Goal: Transaction & Acquisition: Register for event/course

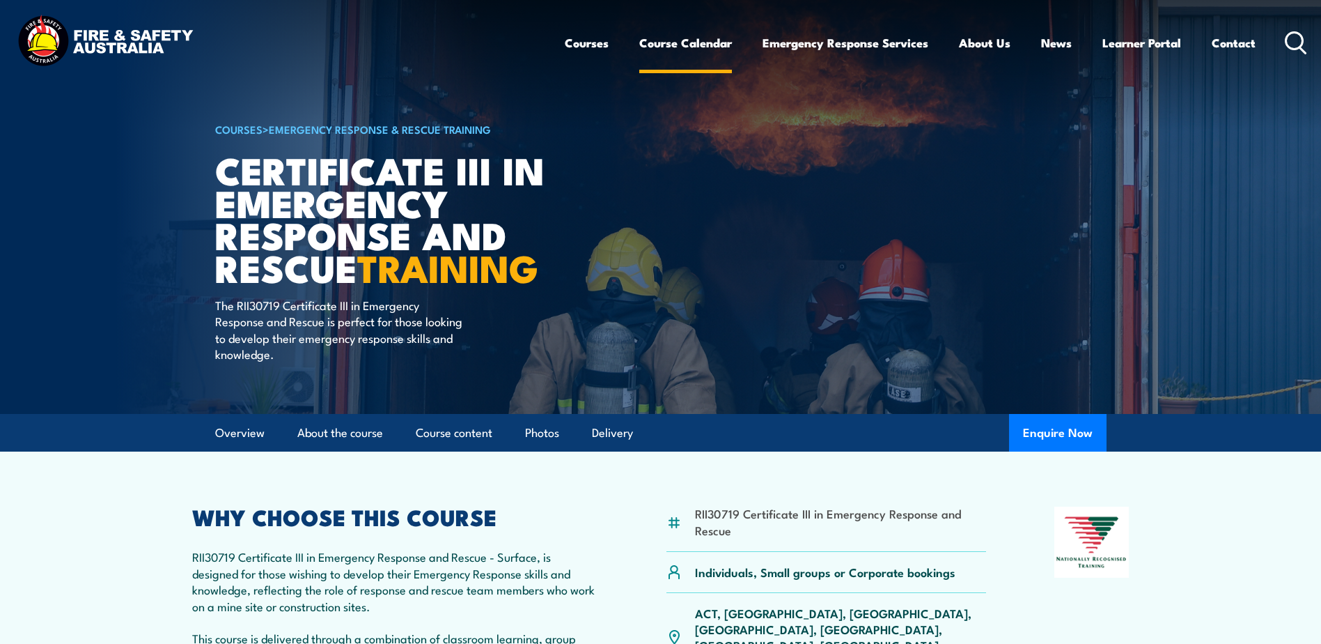
drag, startPoint x: 0, startPoint y: 0, endPoint x: 710, endPoint y: 48, distance: 712.1
click at [710, 48] on link "Course Calendar" at bounding box center [685, 42] width 93 height 37
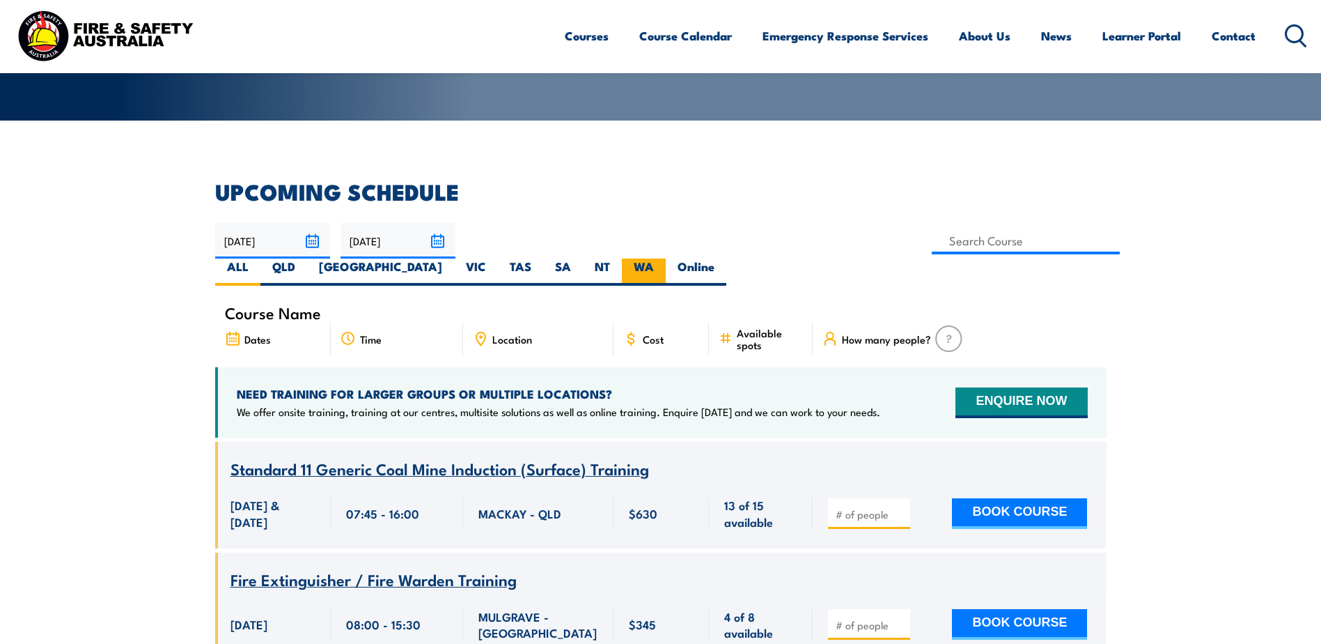
click at [666, 258] on label "WA" at bounding box center [644, 271] width 44 height 27
click at [663, 258] on input "WA" at bounding box center [658, 262] width 9 height 9
radio input "true"
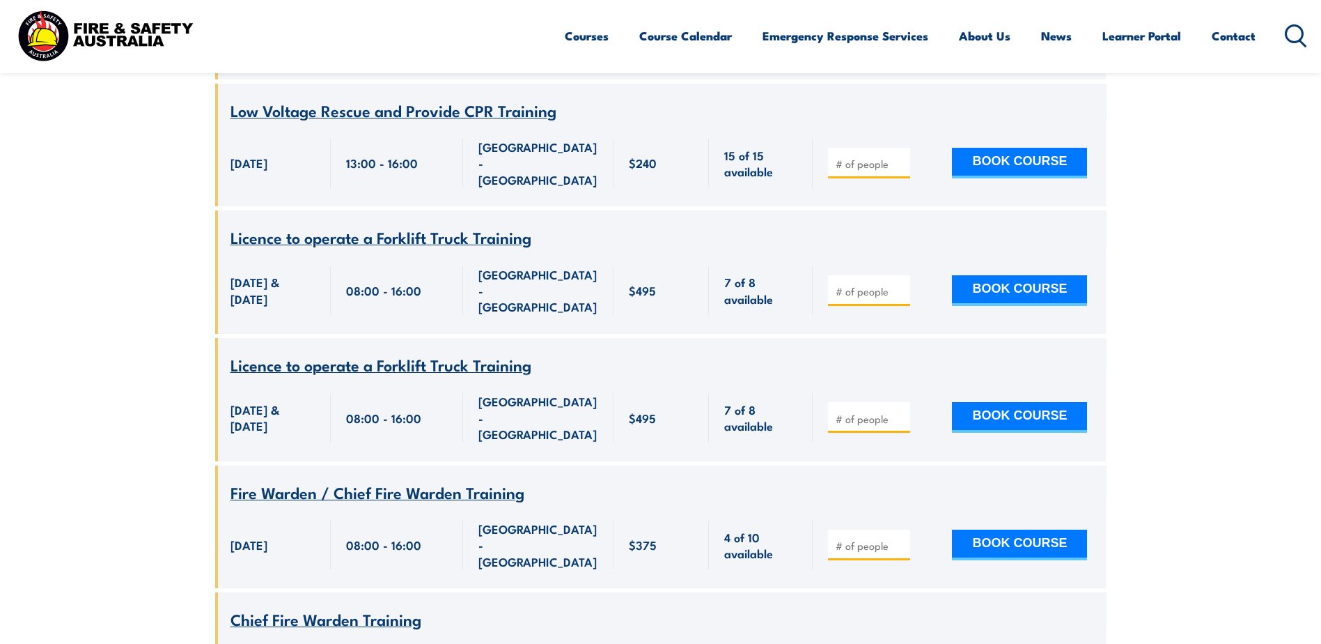
scroll to position [1783, 0]
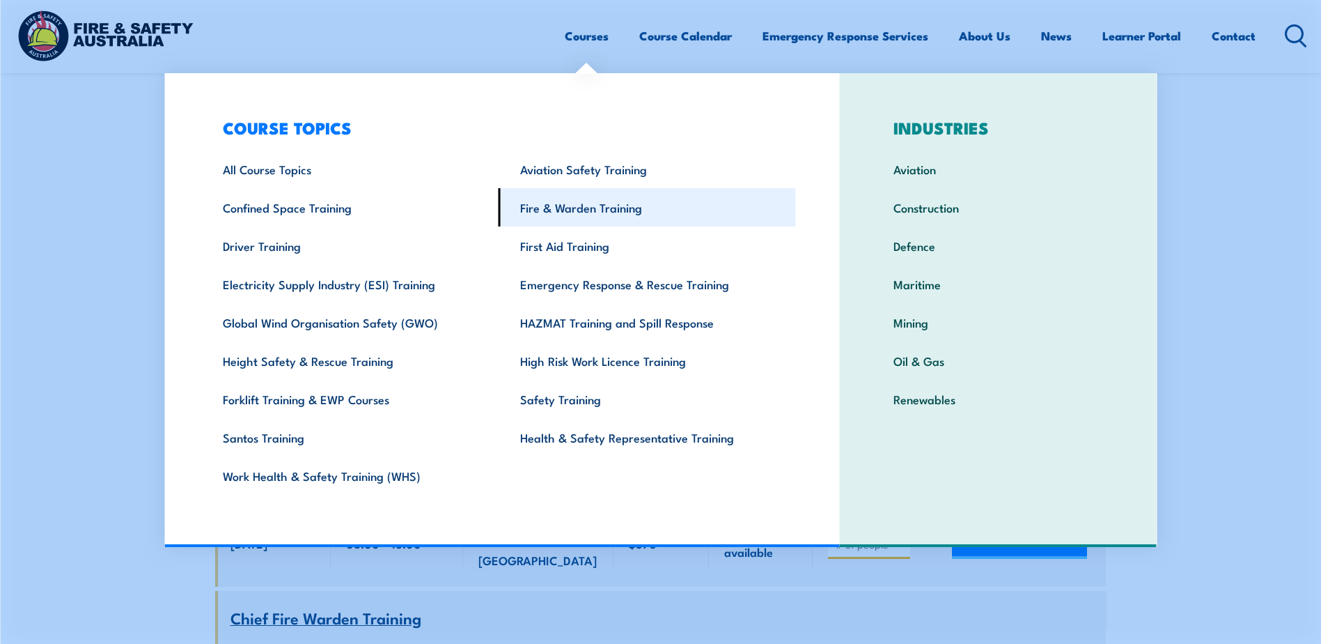
click at [580, 212] on link "Fire & Warden Training" at bounding box center [647, 207] width 297 height 38
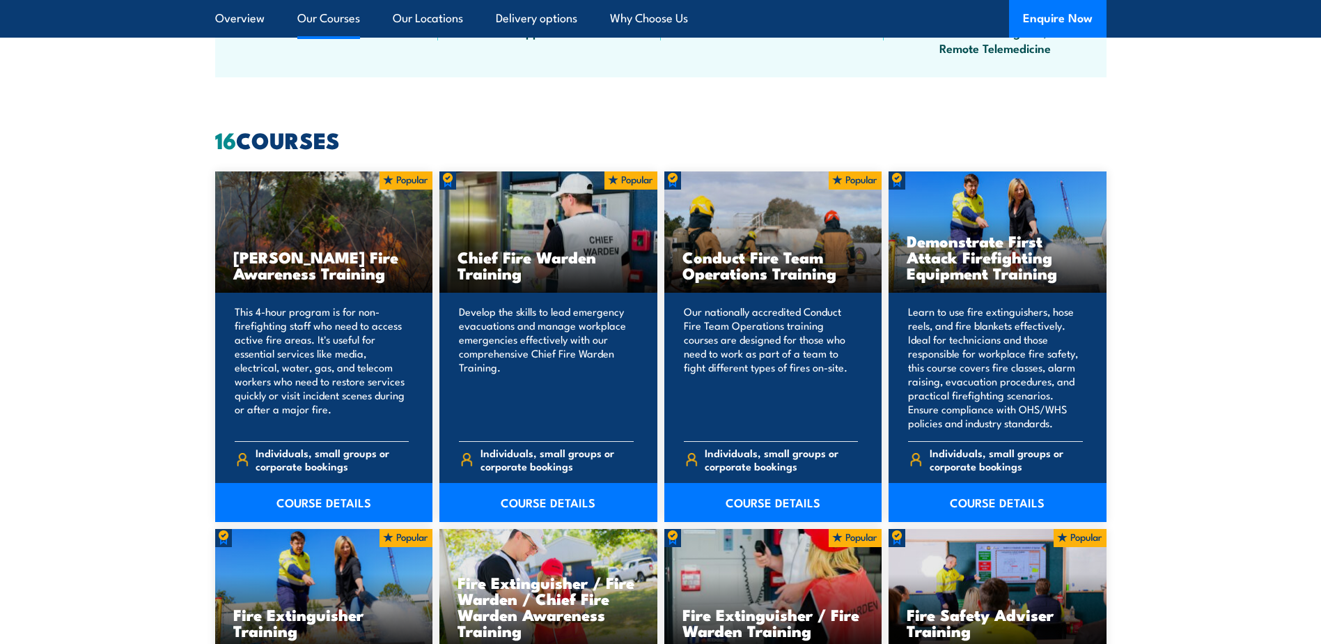
scroll to position [1045, 0]
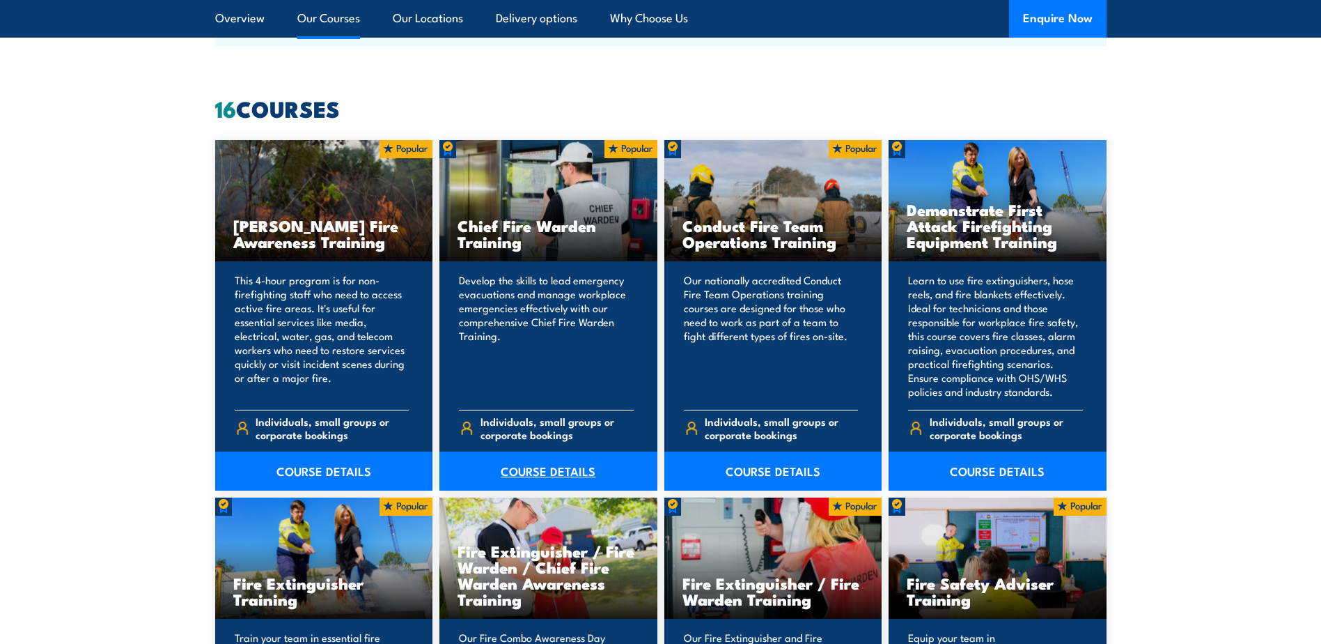
click at [524, 475] on link "COURSE DETAILS" at bounding box center [549, 470] width 218 height 39
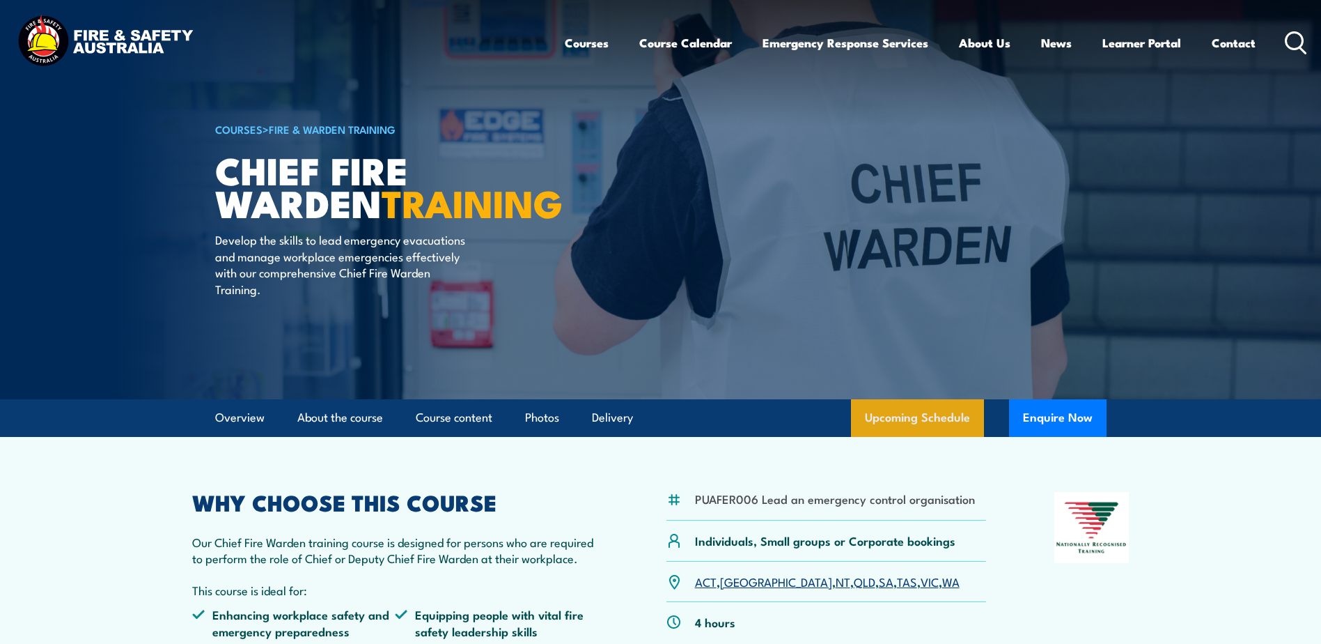
click at [934, 418] on link "Upcoming Schedule" at bounding box center [917, 418] width 133 height 38
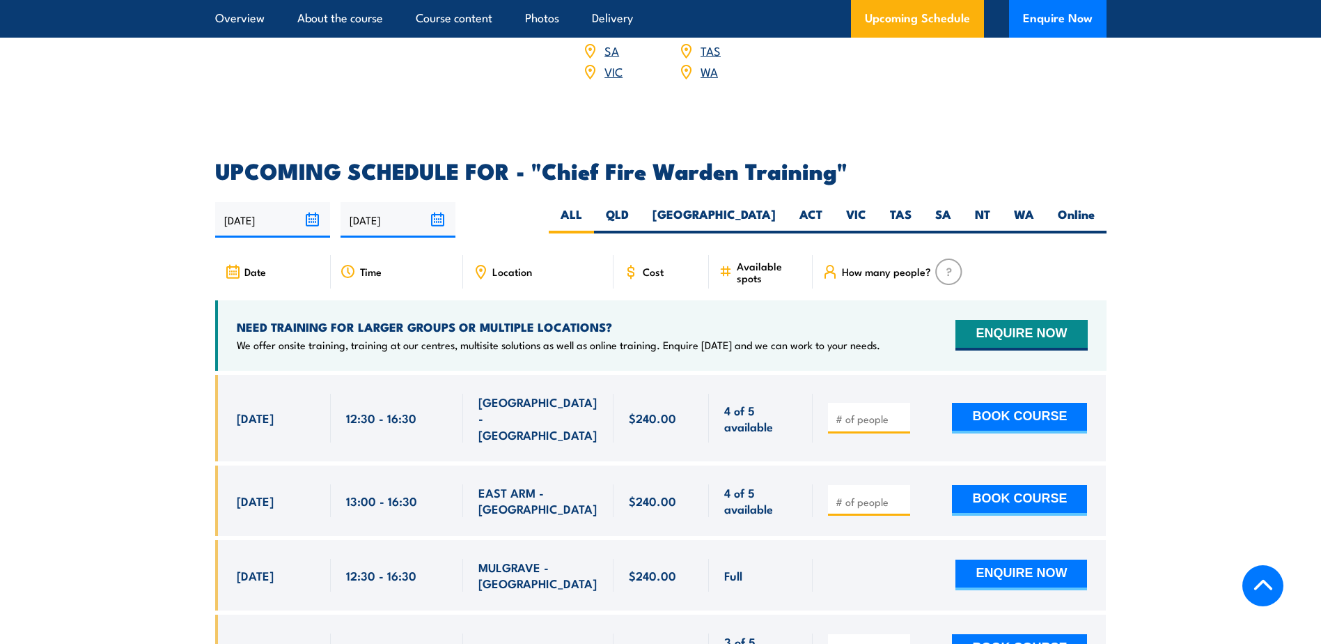
scroll to position [2485, 0]
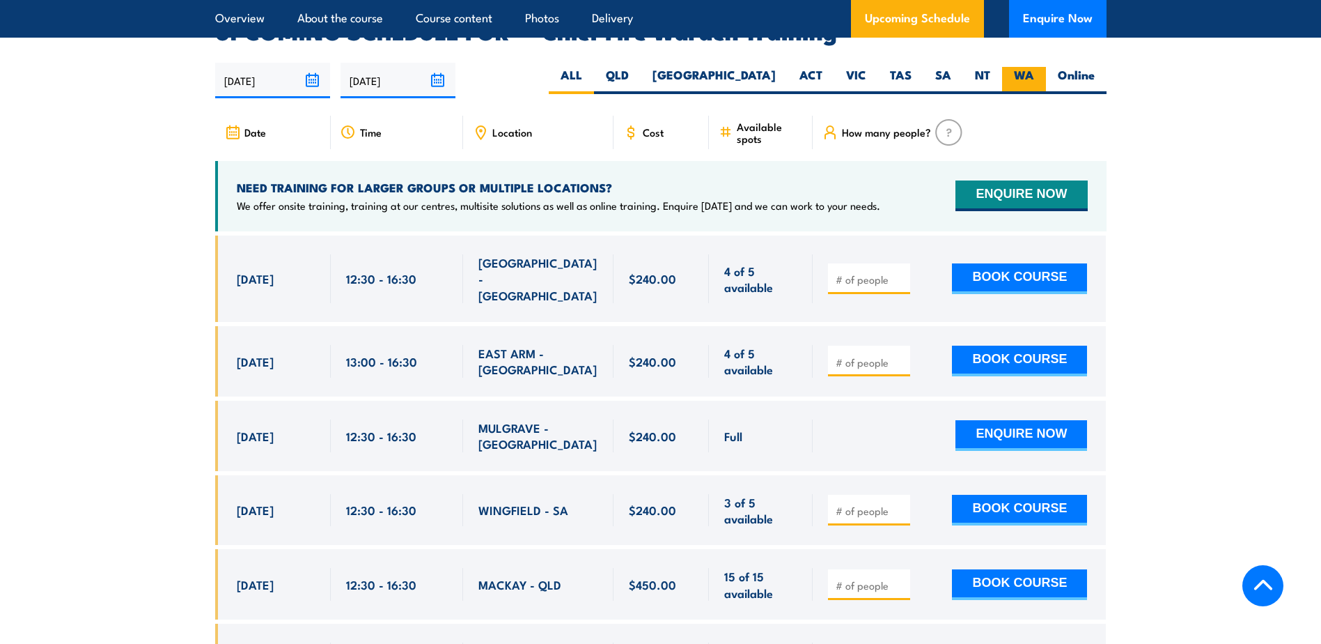
click at [1026, 67] on label "WA" at bounding box center [1024, 80] width 44 height 27
click at [1034, 67] on input "WA" at bounding box center [1038, 71] width 9 height 9
radio input "true"
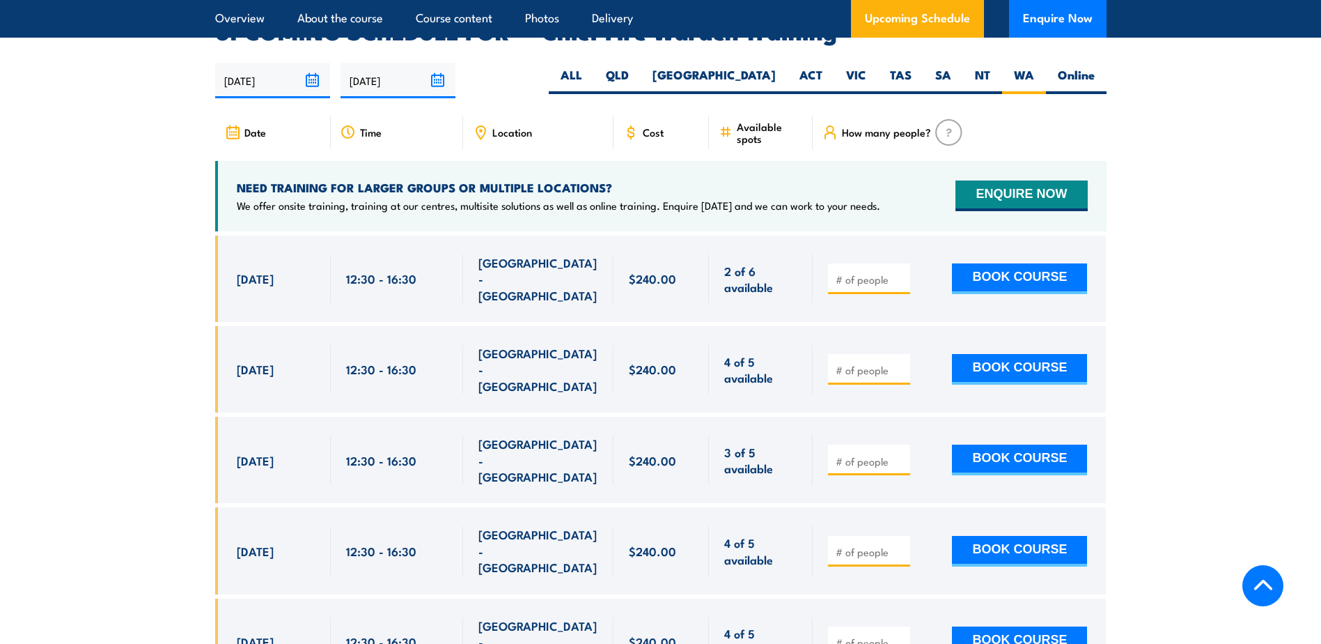
click at [862, 272] on input "number" at bounding box center [871, 279] width 70 height 14
type input "1"
click at [898, 272] on input "1" at bounding box center [871, 279] width 70 height 14
click at [1052, 263] on button "BOOK COURSE" at bounding box center [1019, 278] width 135 height 31
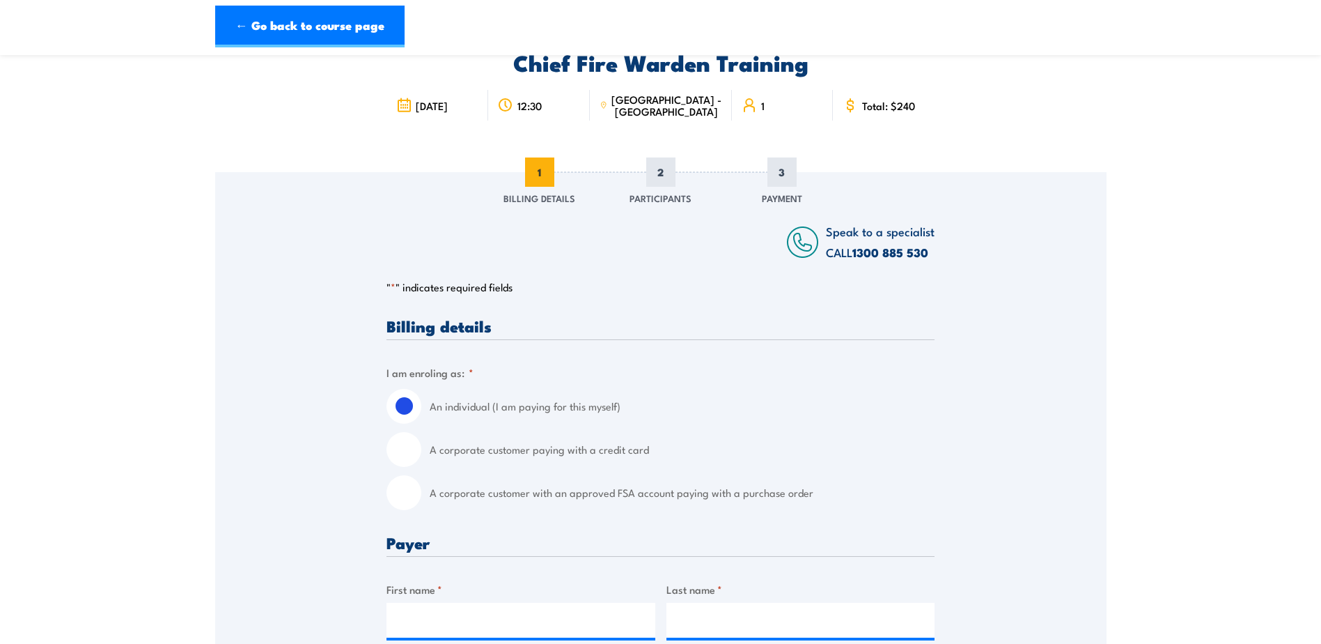
scroll to position [139, 0]
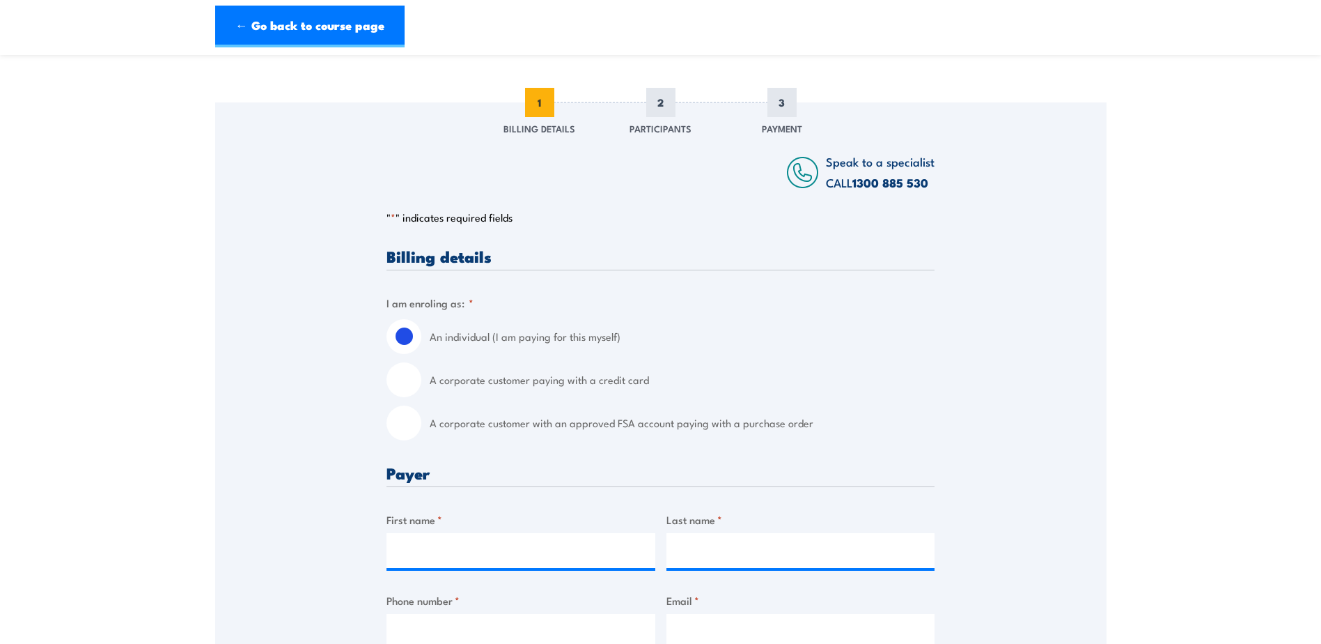
click at [404, 421] on input "A corporate customer with an approved FSA account paying with a purchase order" at bounding box center [404, 422] width 35 height 35
radio input "true"
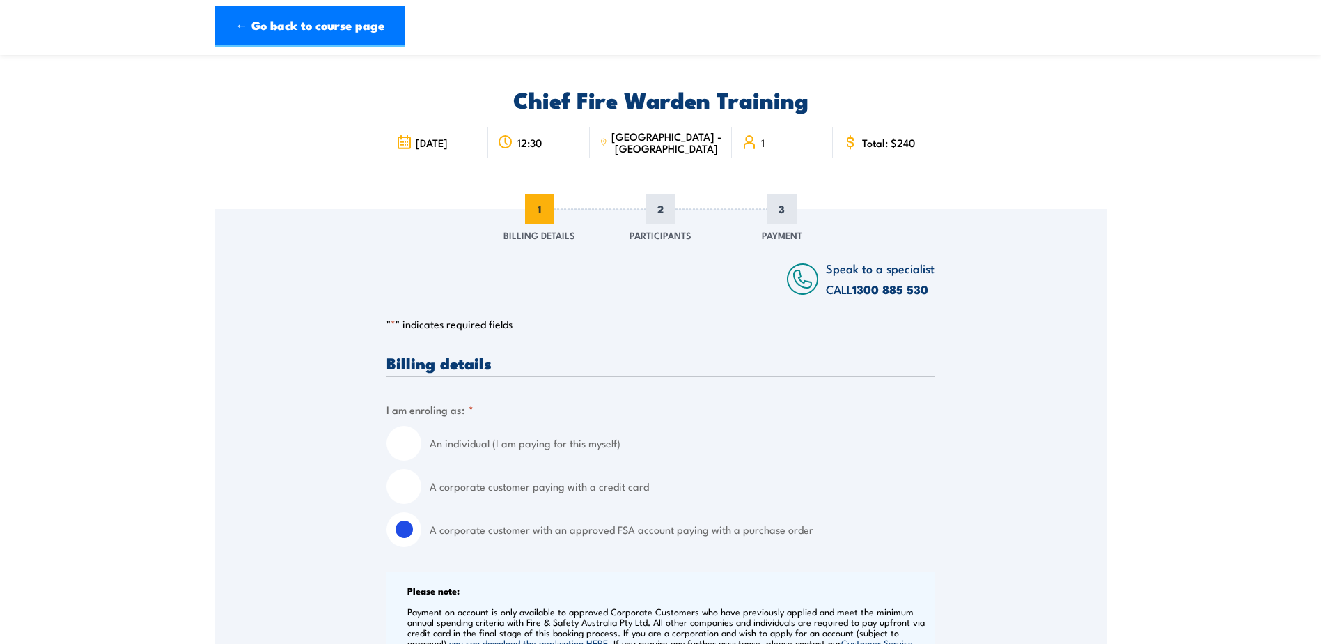
scroll to position [0, 0]
